Goal: Information Seeking & Learning: Learn about a topic

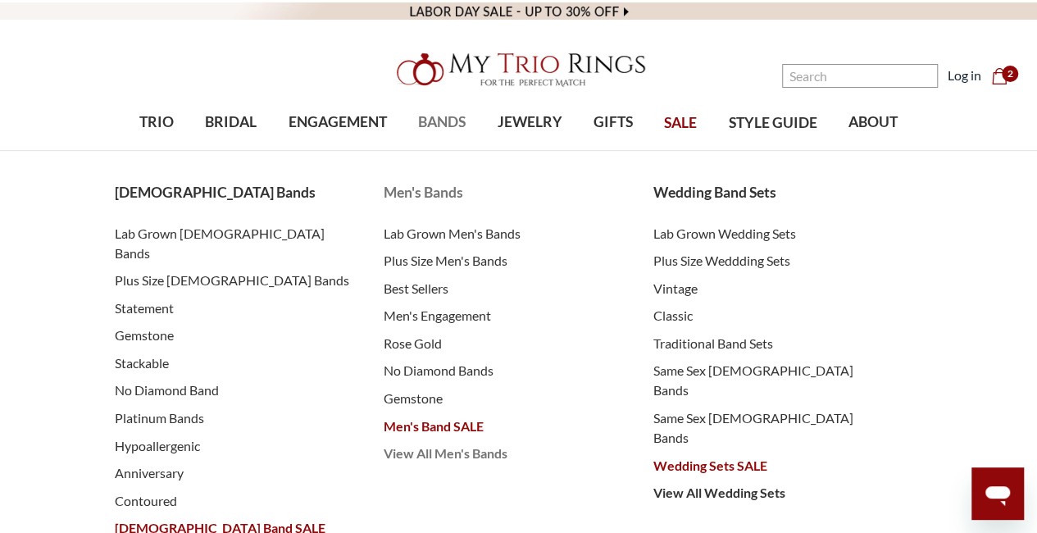
click at [444, 457] on span "View All Men's Bands" at bounding box center [502, 453] width 237 height 20
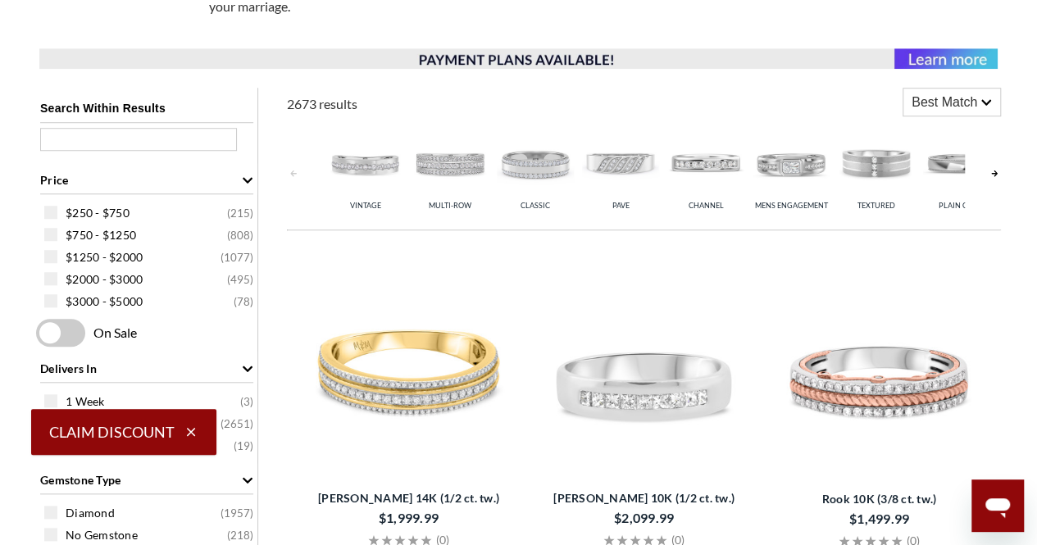
scroll to position [574, 0]
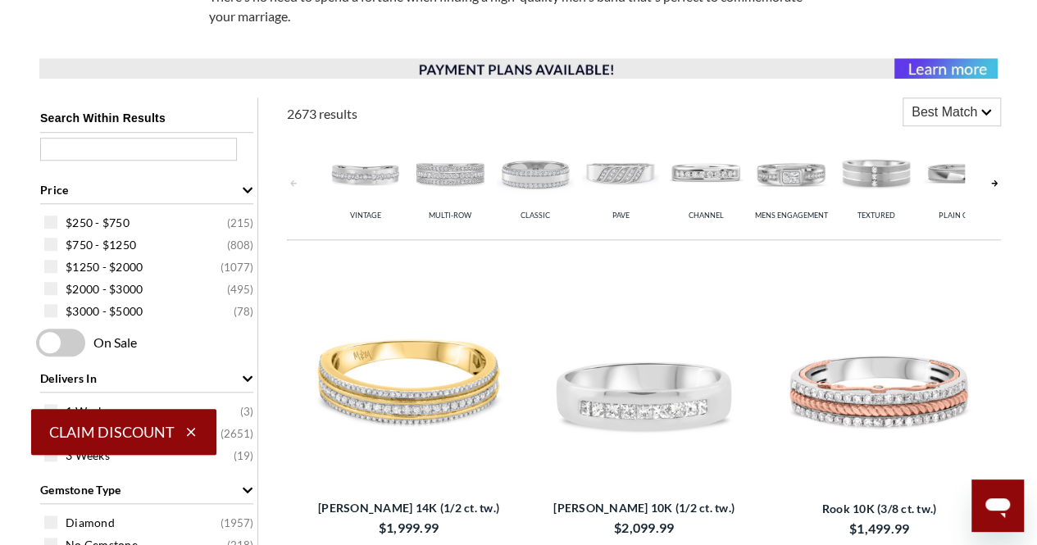
click at [469, 170] on img at bounding box center [449, 172] width 77 height 77
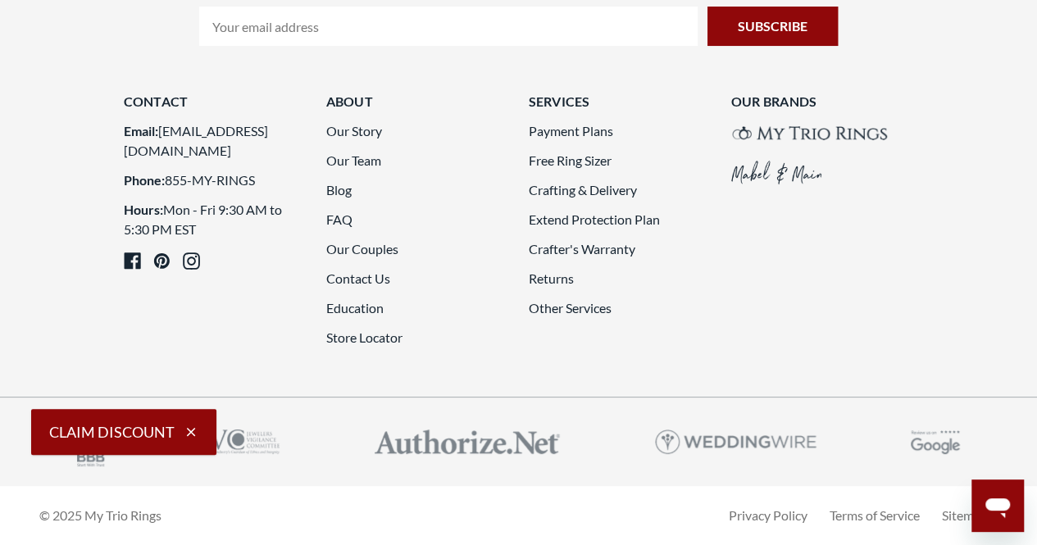
scroll to position [4098, 0]
drag, startPoint x: 594, startPoint y: 240, endPoint x: 620, endPoint y: 247, distance: 27.0
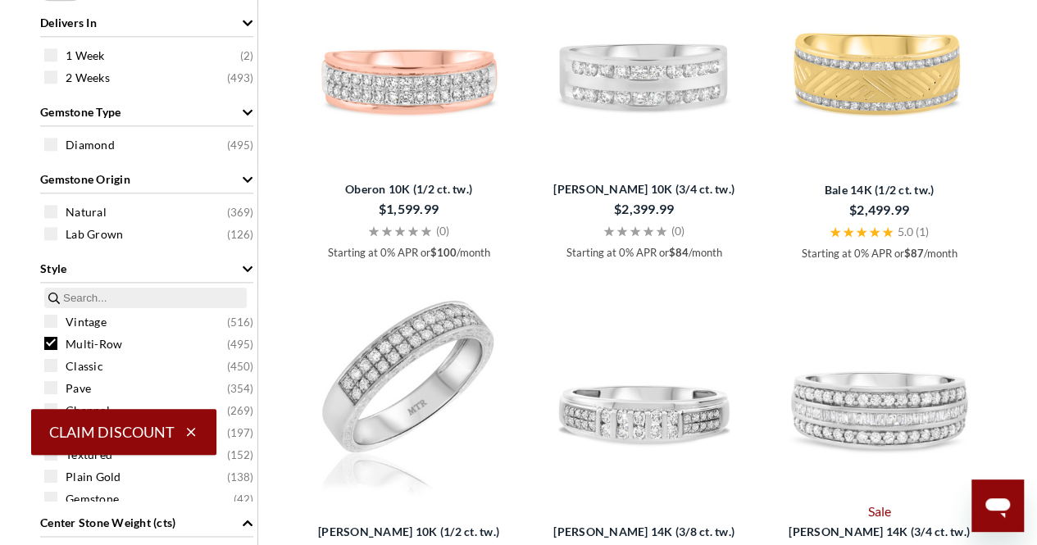
scroll to position [1062, 0]
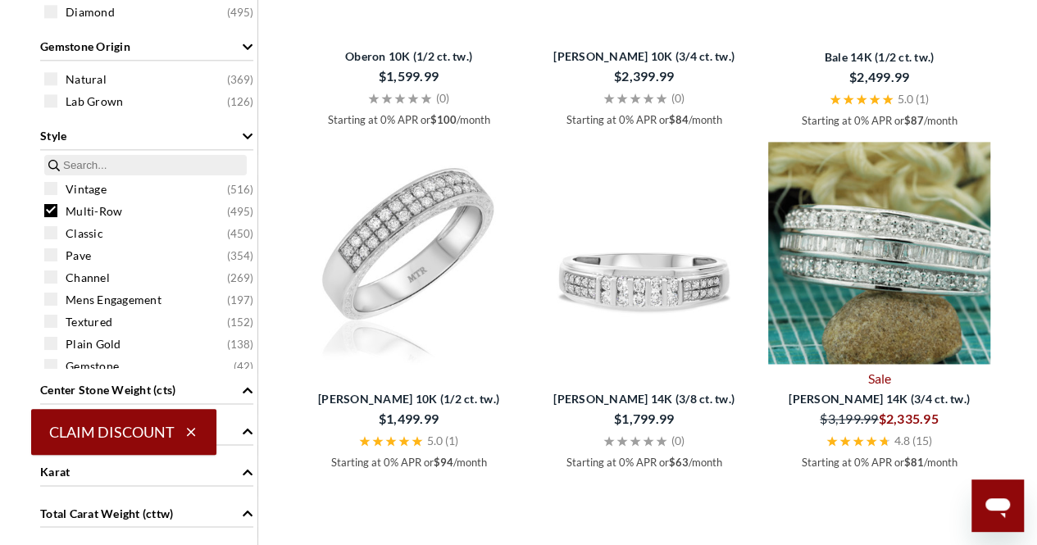
click at [881, 286] on img at bounding box center [879, 253] width 222 height 222
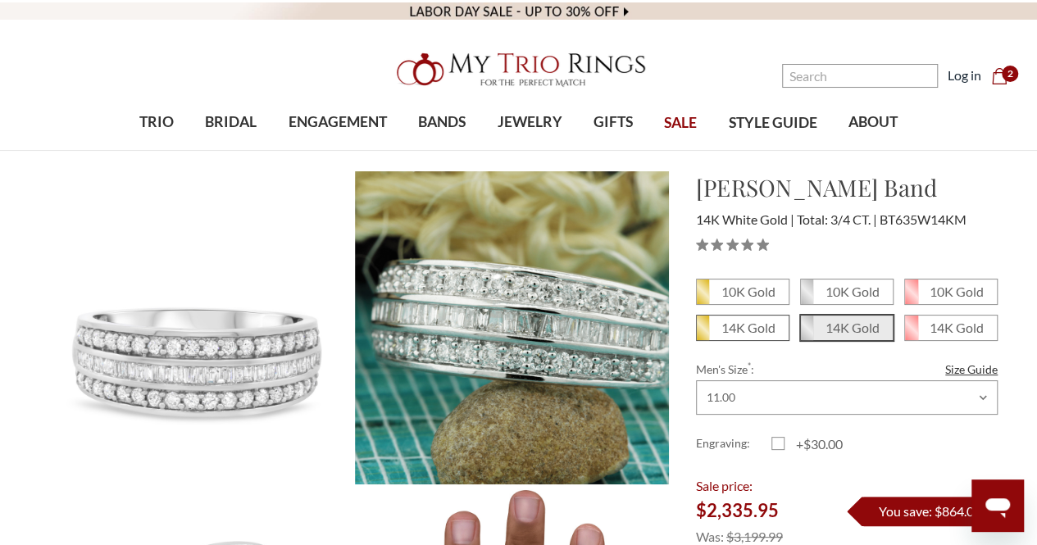
click at [751, 329] on em "14K Gold" at bounding box center [748, 328] width 54 height 16
click at [703, 334] on input "14K Gold" at bounding box center [702, 334] width 1 height 1
radio input "true"
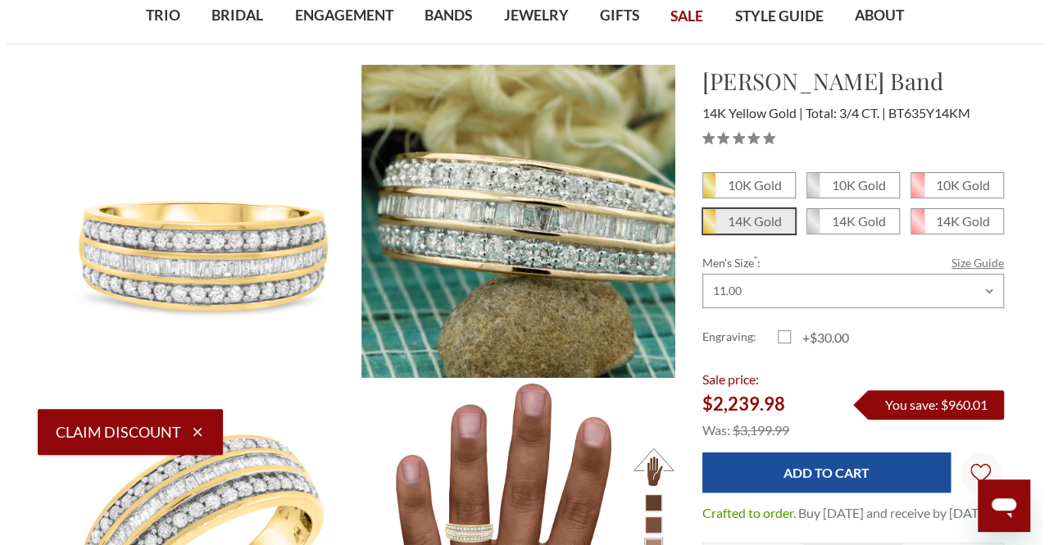
scroll to position [82, 0]
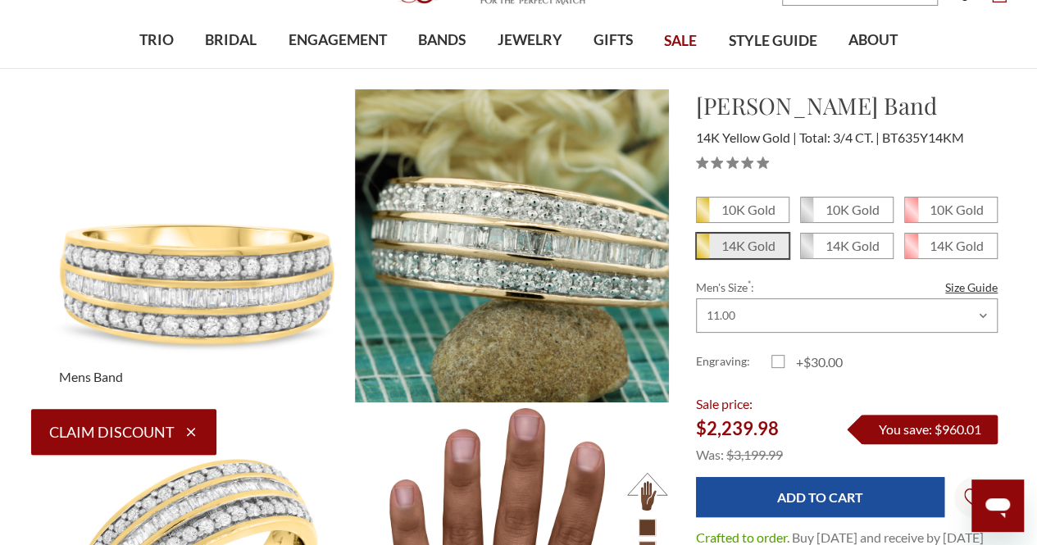
click at [288, 286] on img at bounding box center [197, 246] width 345 height 345
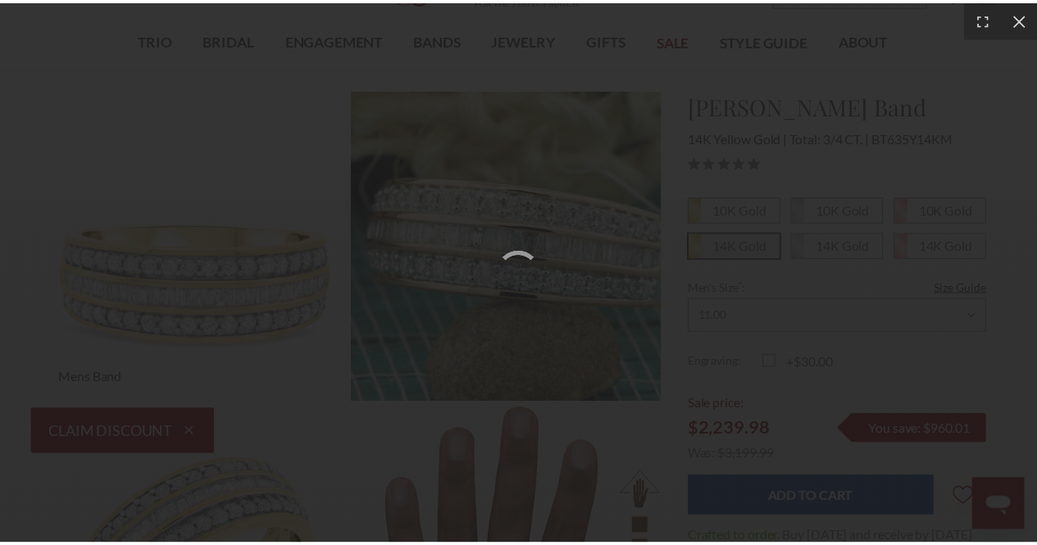
scroll to position [13, 14]
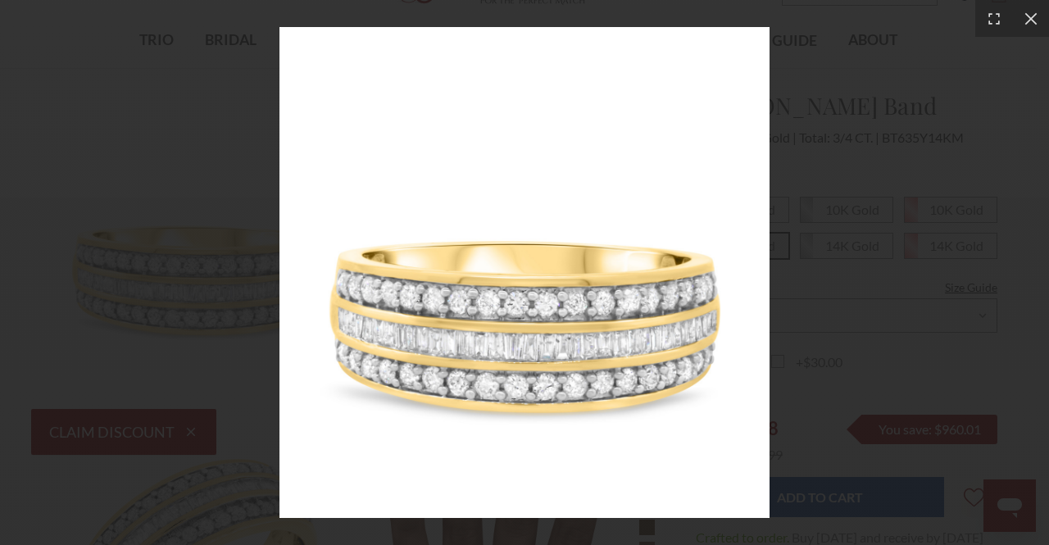
click at [521, 335] on img at bounding box center [524, 272] width 491 height 491
drag, startPoint x: 1036, startPoint y: 12, endPoint x: 1047, endPoint y: 20, distance: 13.6
click at [1036, 13] on icon at bounding box center [1031, 19] width 16 height 16
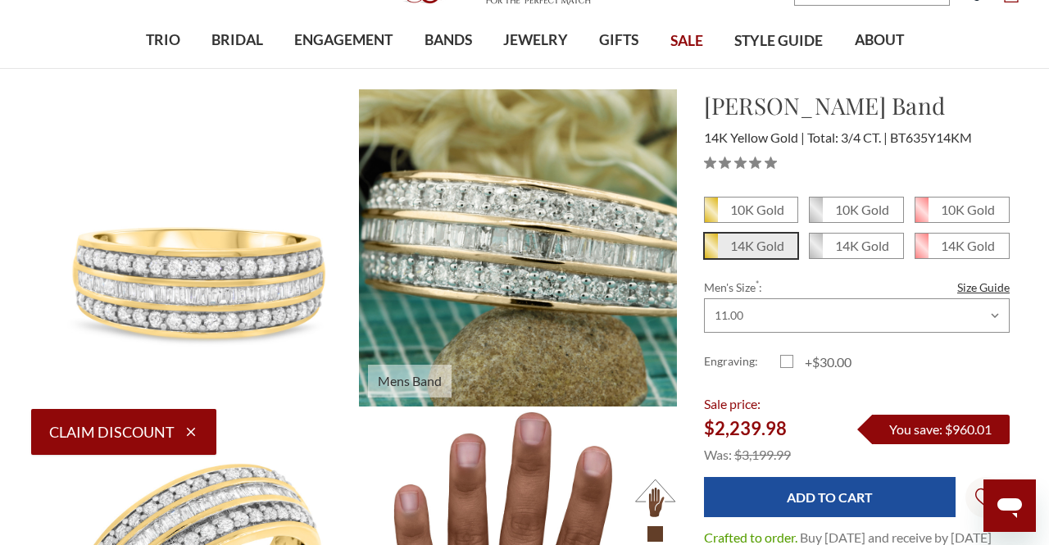
scroll to position [13, 15]
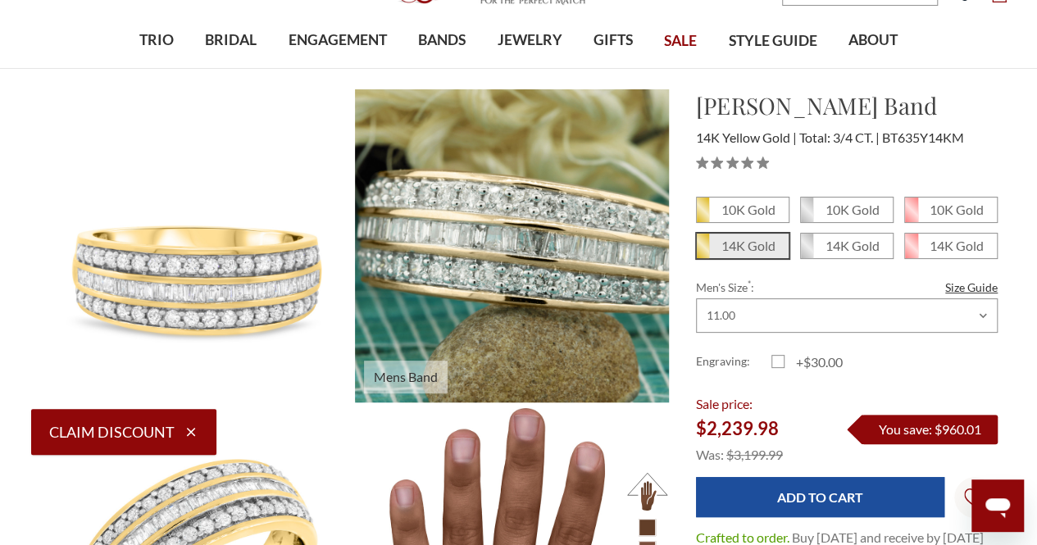
click at [539, 246] on img at bounding box center [511, 246] width 345 height 345
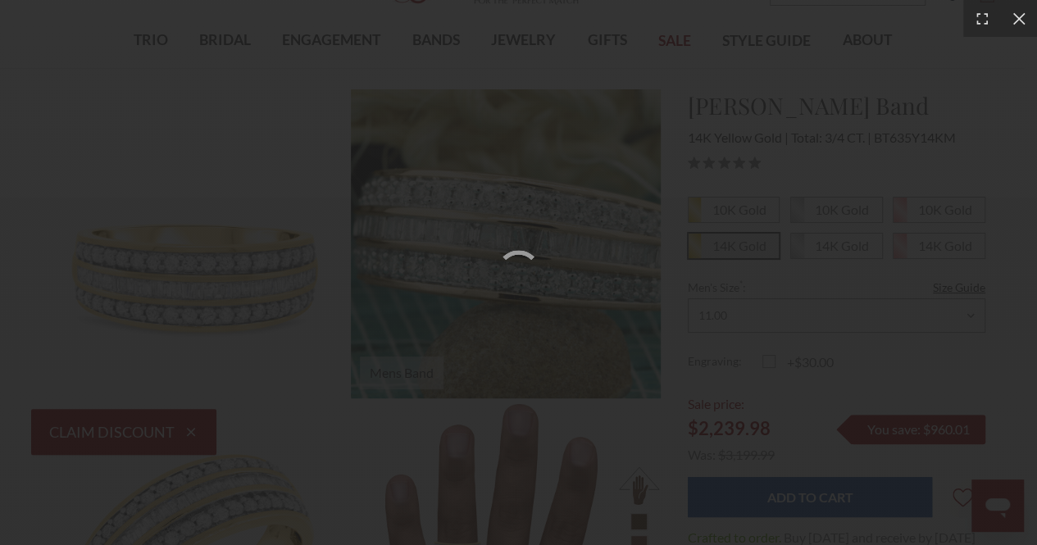
scroll to position [13, 14]
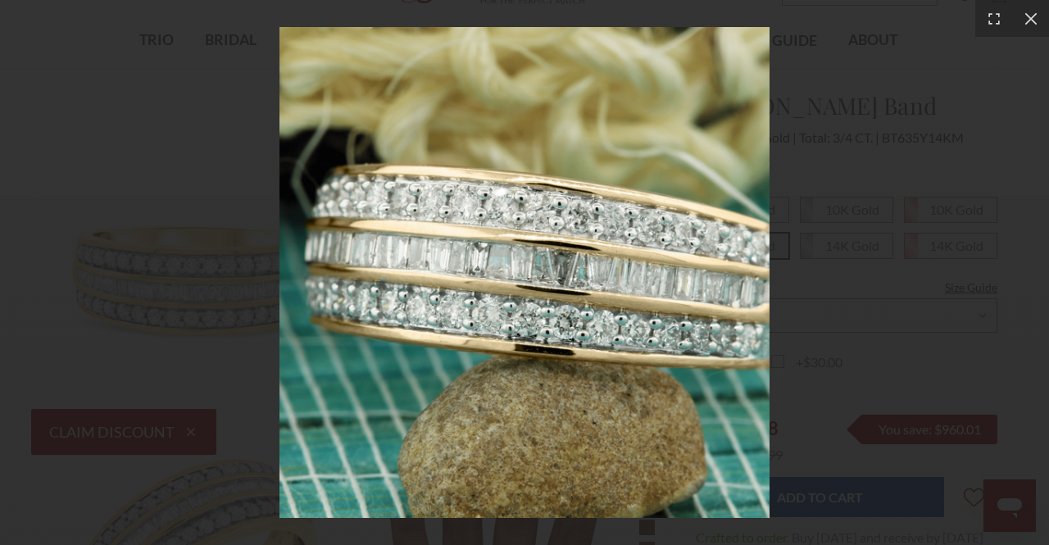
click at [600, 278] on img at bounding box center [524, 272] width 491 height 491
click at [839, 287] on div at bounding box center [524, 272] width 1049 height 545
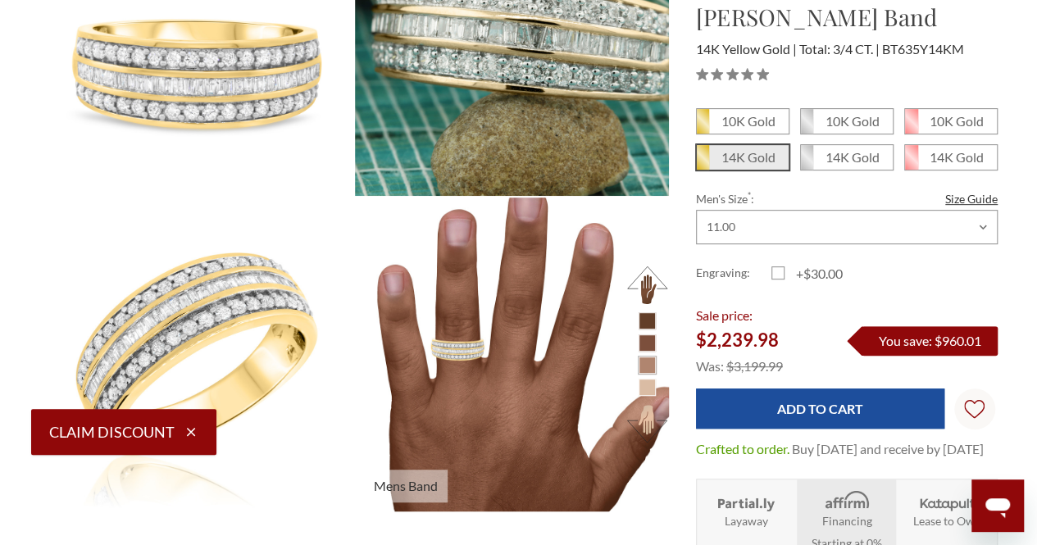
scroll to position [328, 0]
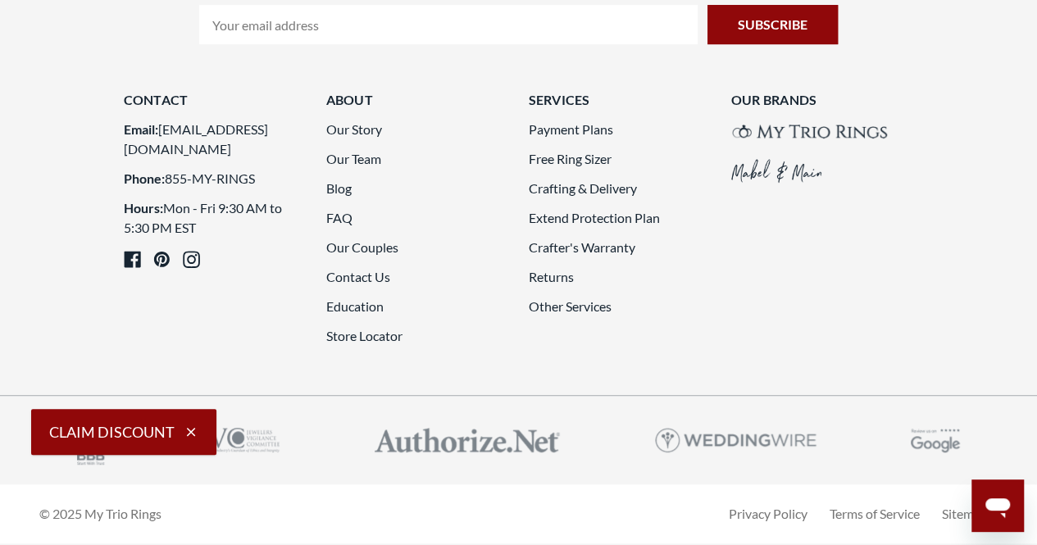
scroll to position [4013, 0]
drag, startPoint x: 644, startPoint y: 328, endPoint x: 661, endPoint y: 327, distance: 16.4
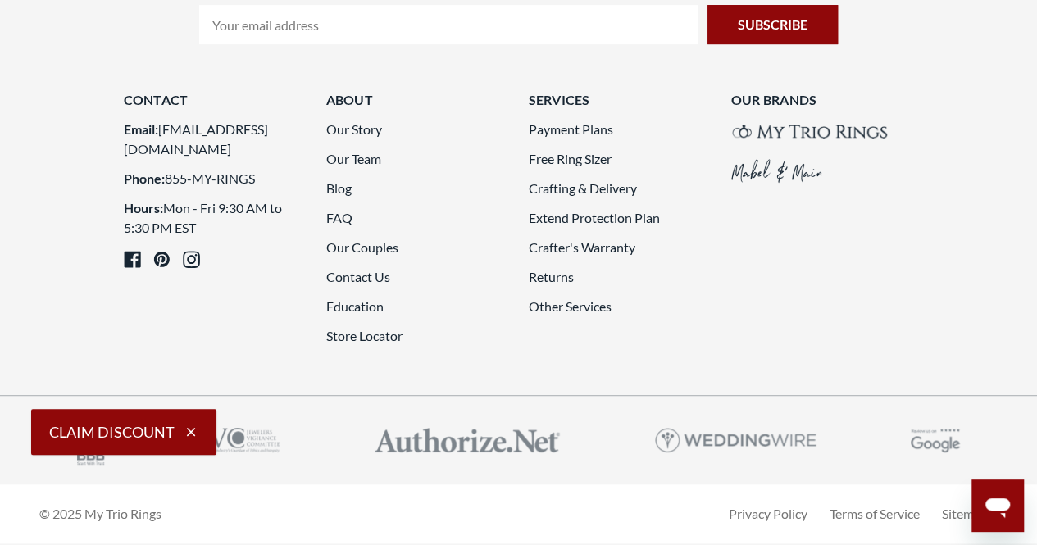
scroll to position [3849, 0]
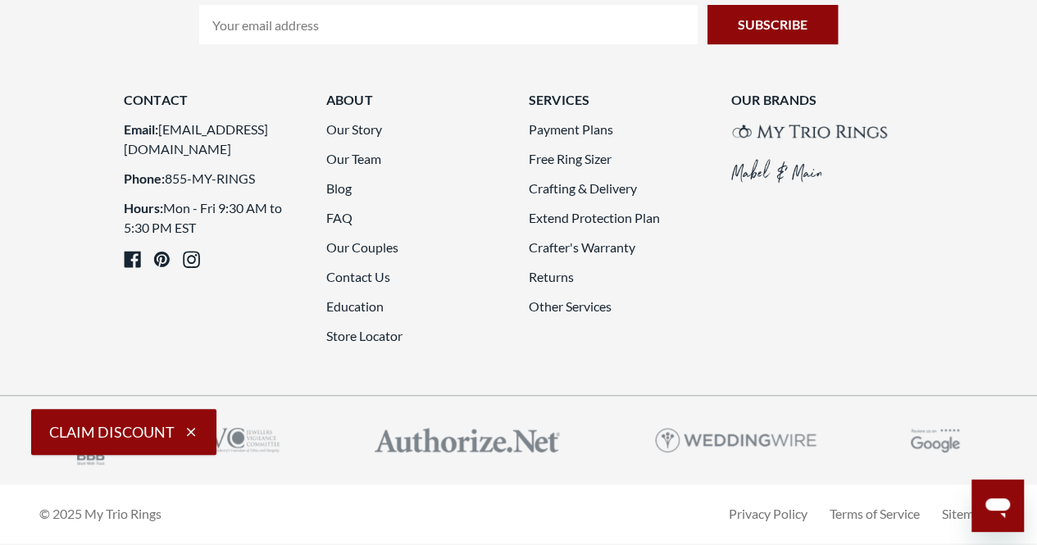
scroll to position [4177, 0]
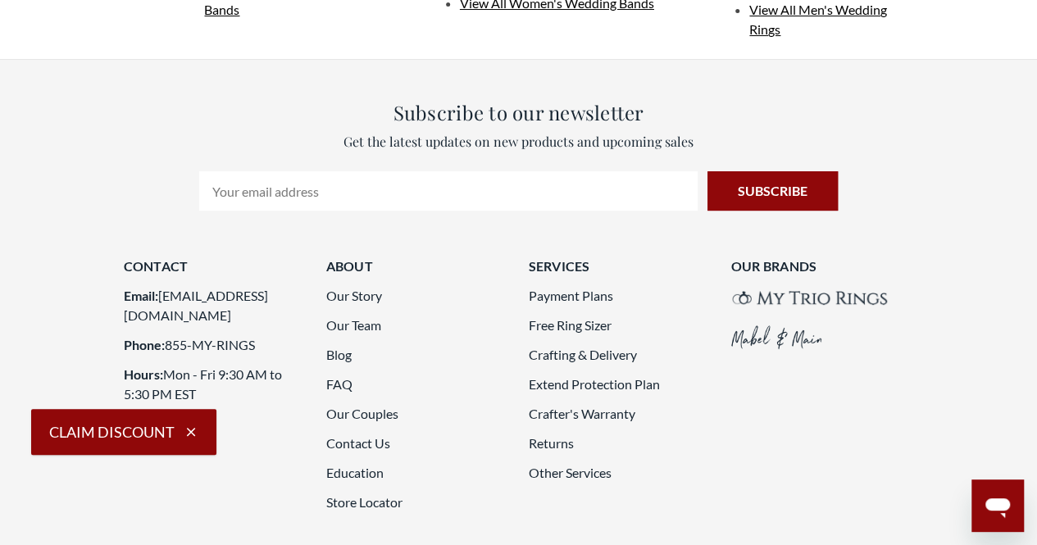
scroll to position [3439, 0]
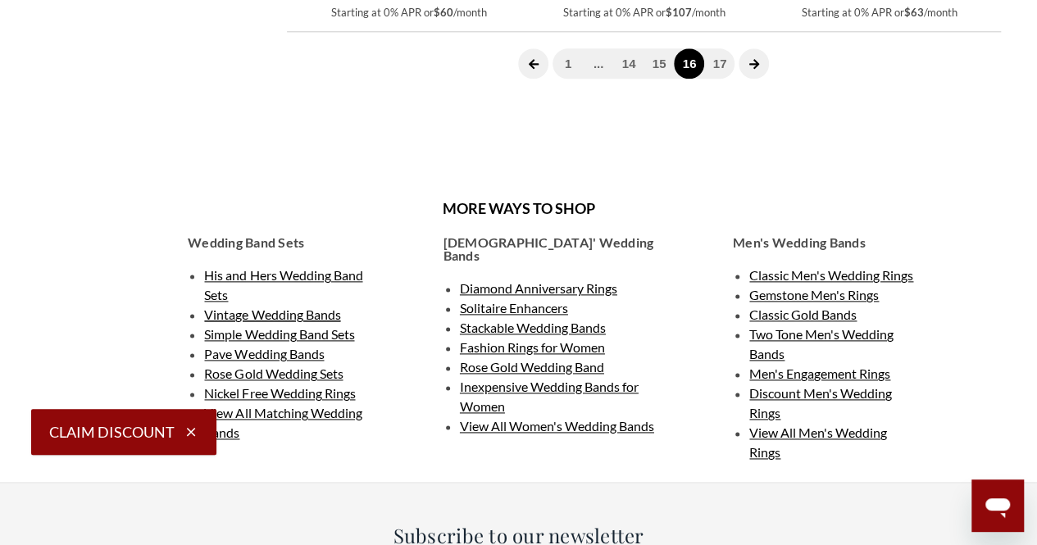
scroll to position [4177, 0]
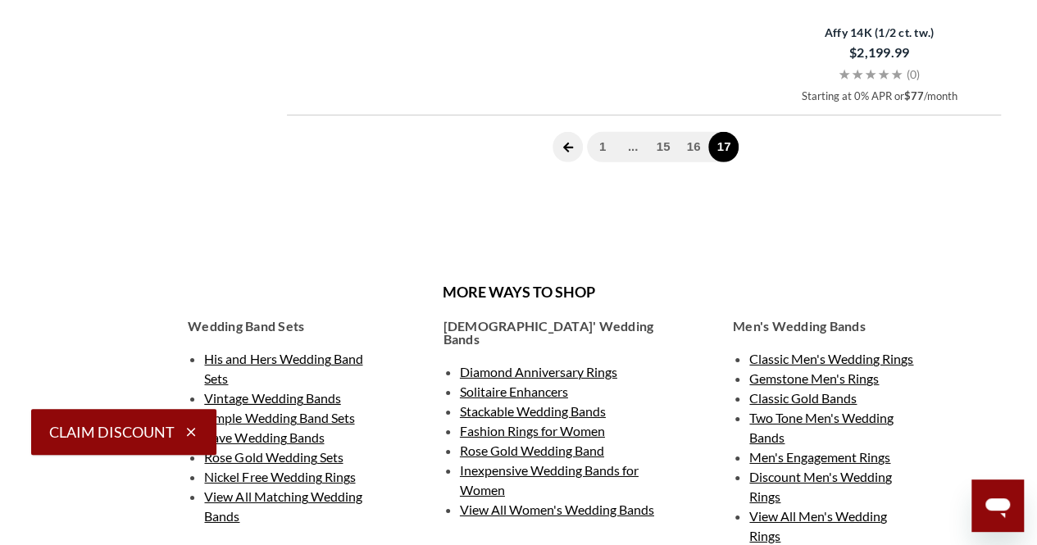
scroll to position [2865, 0]
